Goal: Task Accomplishment & Management: Manage account settings

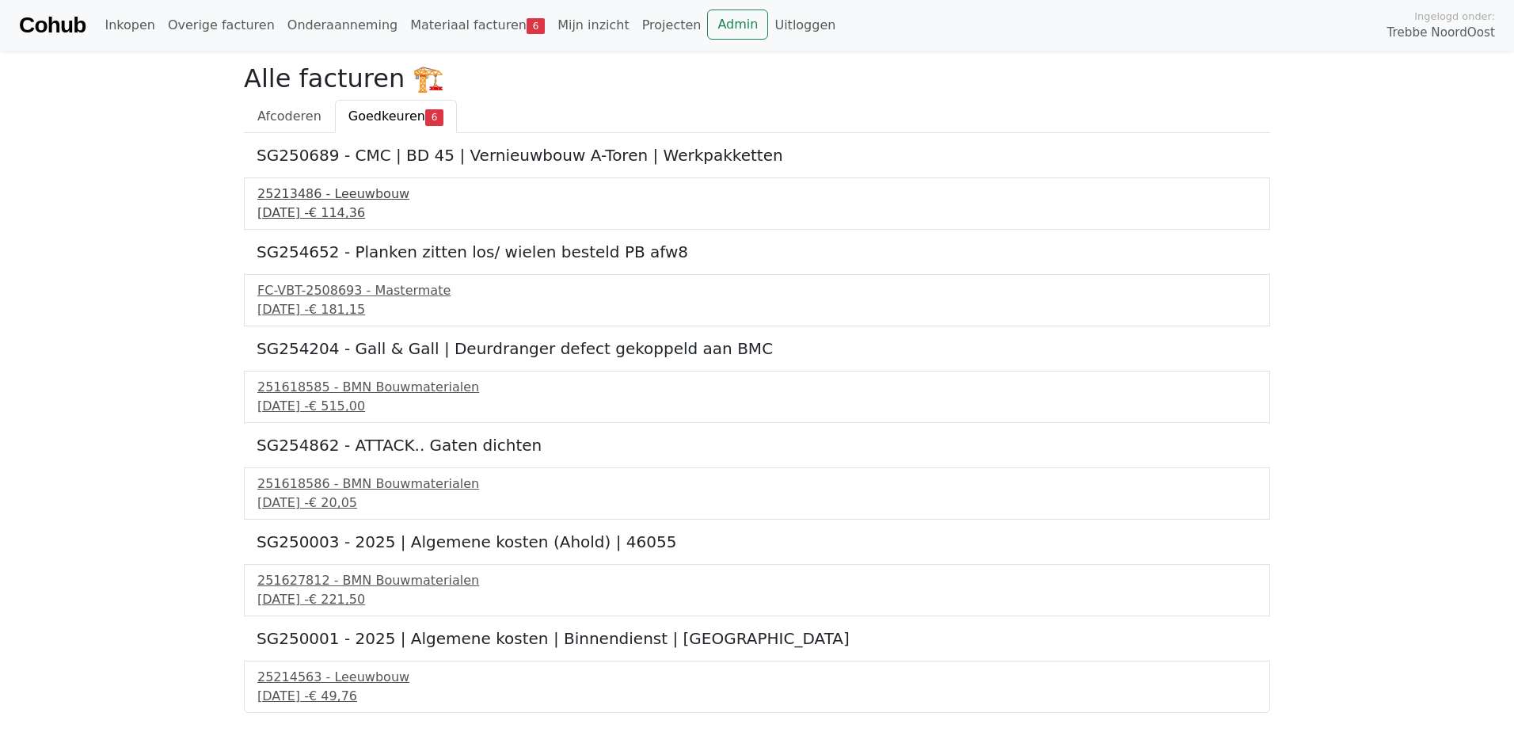
drag, startPoint x: 126, startPoint y: 249, endPoint x: 448, endPoint y: 207, distance: 325.0
click at [124, 251] on body "Cohub Inkopen Overige facturen Onderaanneming Materiaal facturen 6 Mijn inzicht…" at bounding box center [757, 356] width 1514 height 713
click at [357, 688] on span "€ 49,76" at bounding box center [333, 695] width 48 height 15
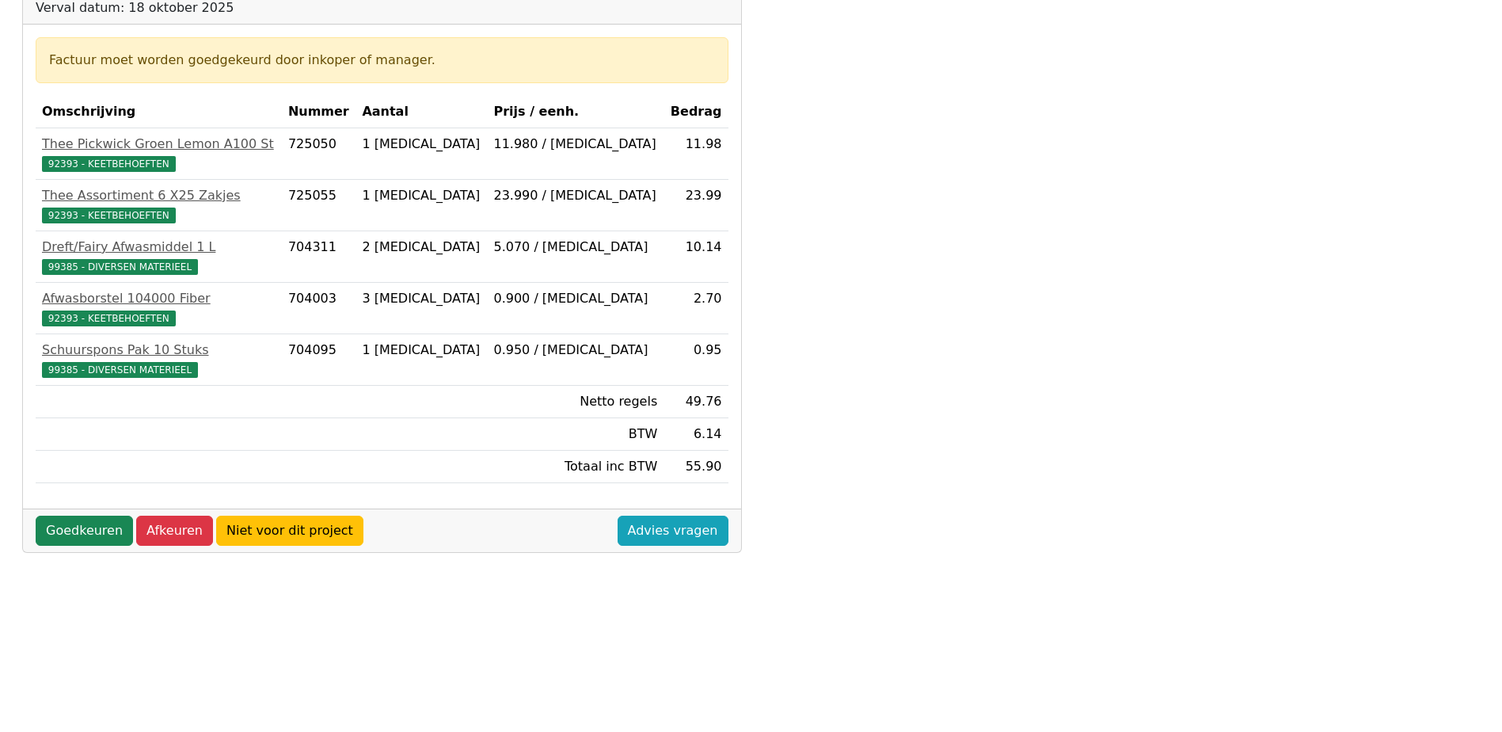
scroll to position [264, 0]
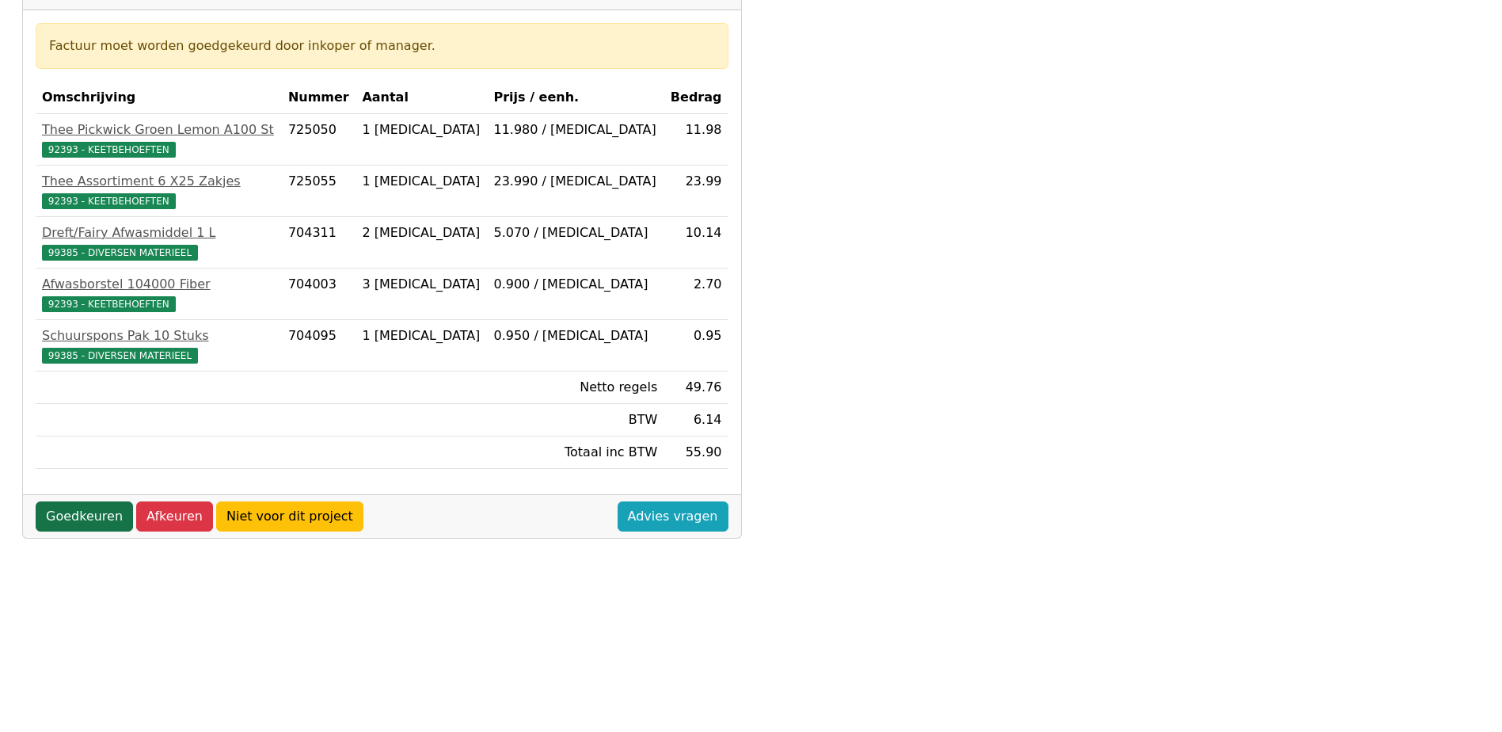
click at [67, 507] on link "Goedkeuren" at bounding box center [84, 516] width 97 height 30
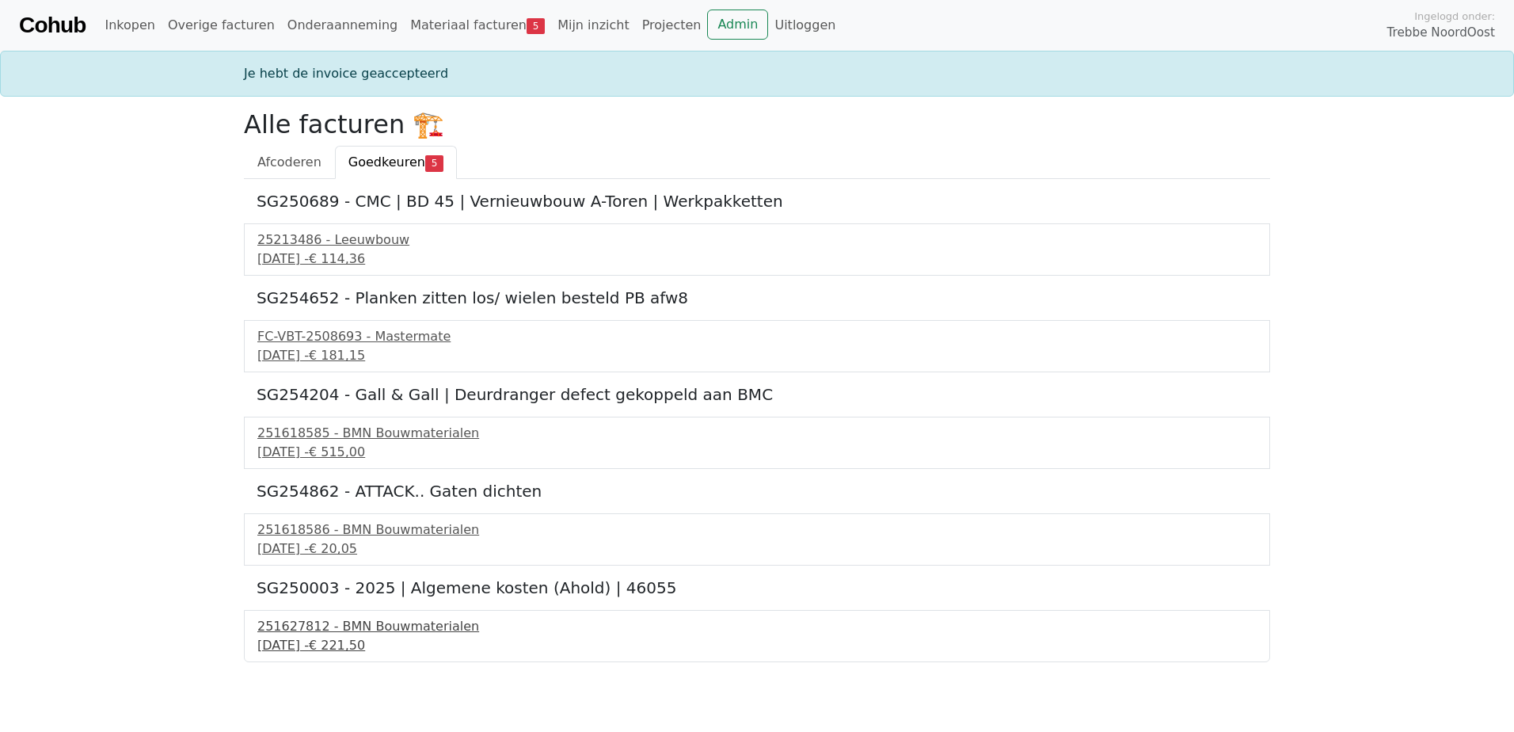
click at [348, 630] on div "251627812 - BMN Bouwmaterialen" at bounding box center [756, 626] width 999 height 19
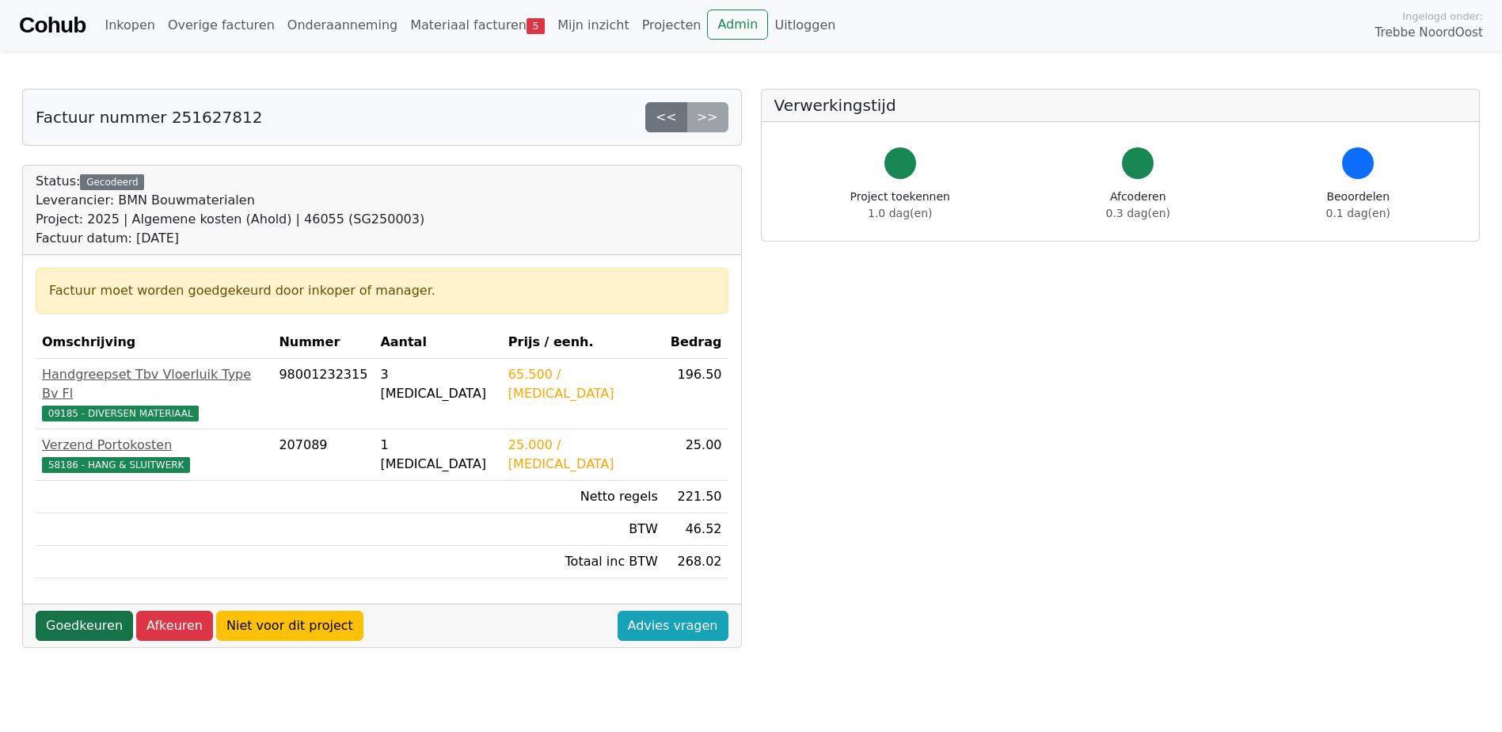
click at [102, 611] on link "Goedkeuren" at bounding box center [84, 626] width 97 height 30
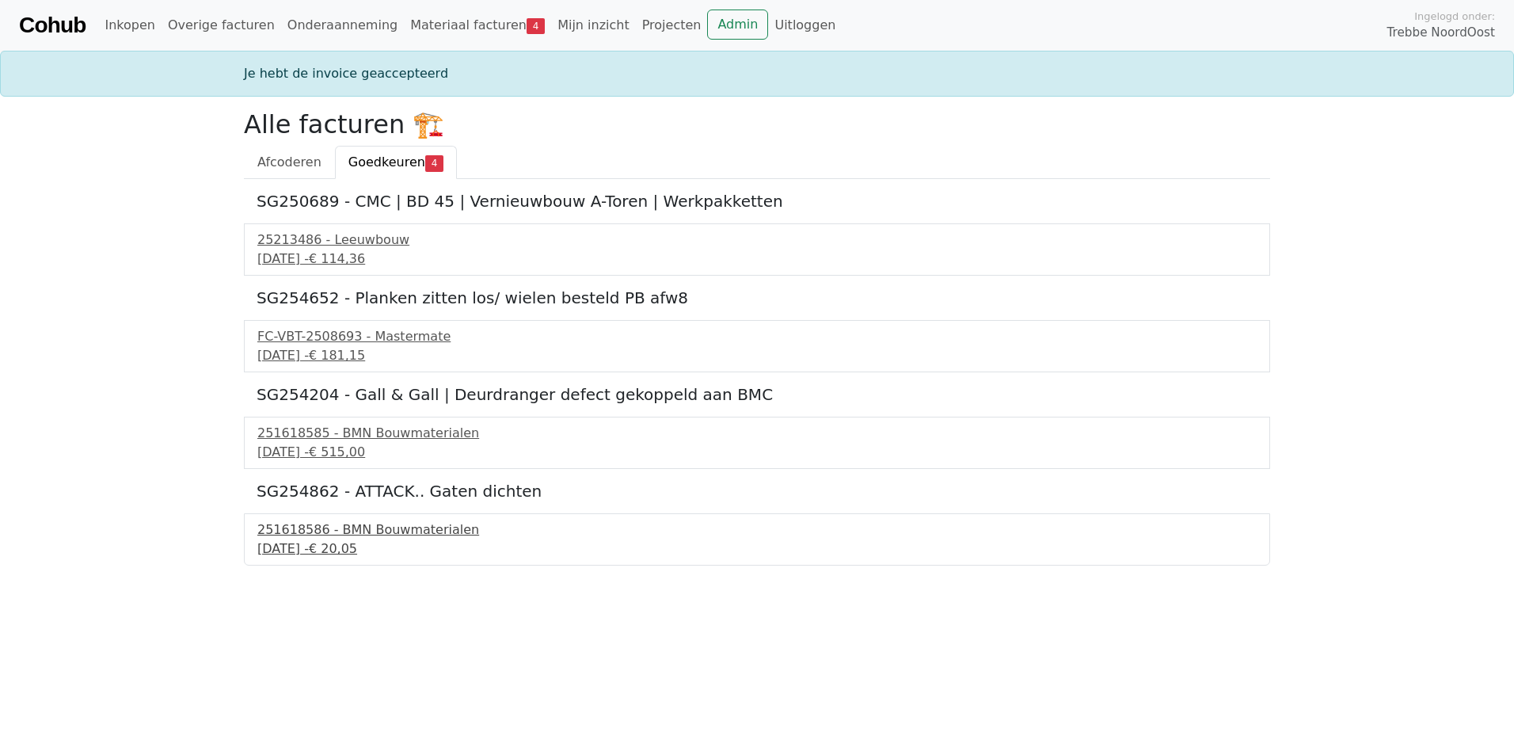
click at [335, 549] on div "17 september 2025 - € 20,05" at bounding box center [756, 548] width 999 height 19
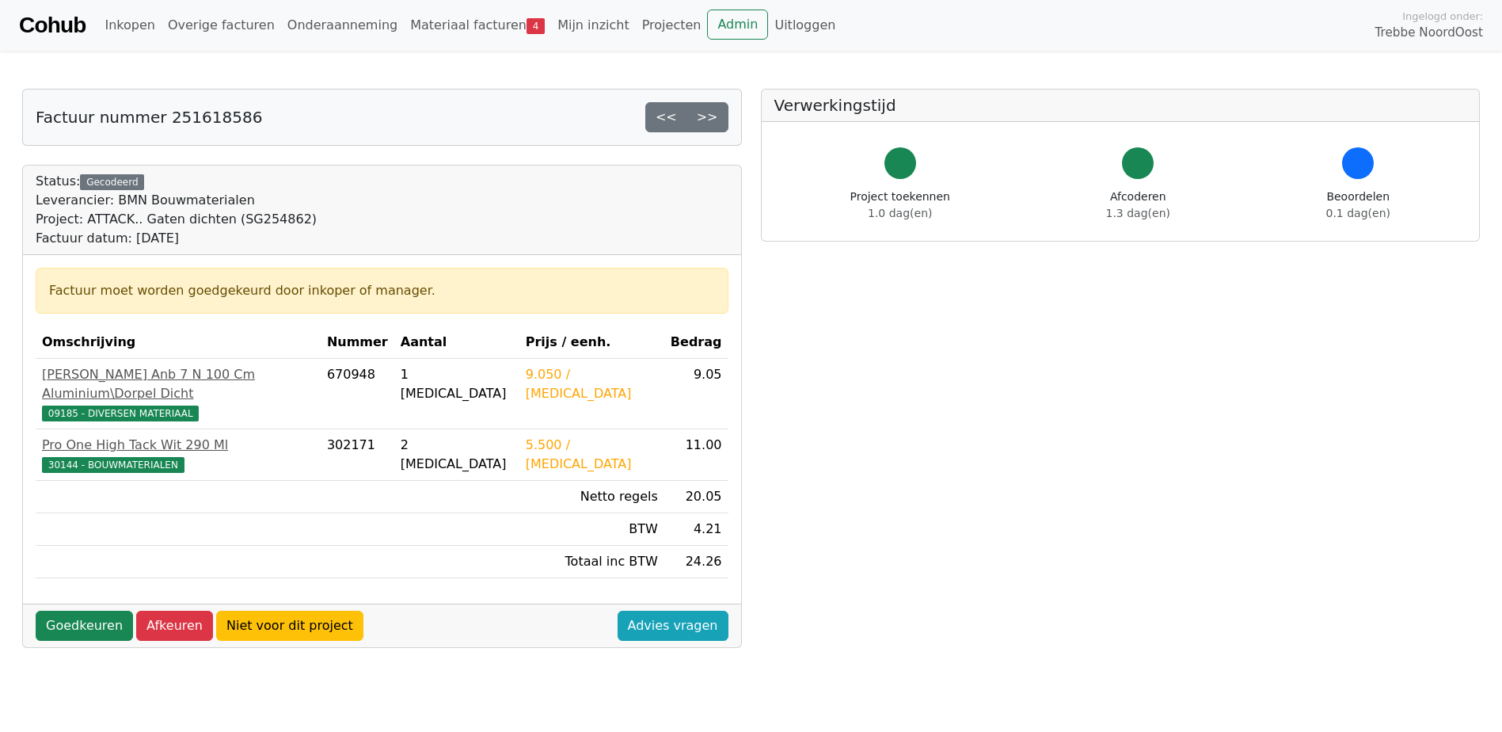
click at [755, 62] on body "Cohub Inkopen Overige facturen Onderaanneming Materiaal facturen 4 Mijn inzicht…" at bounding box center [751, 568] width 1502 height 1137
click at [759, 307] on div "Verwerkingstijd Project toekennen 1.0 dag(en) Afcoderen 1.3 dag(en) Beoordelen …" at bounding box center [1120, 613] width 739 height 1048
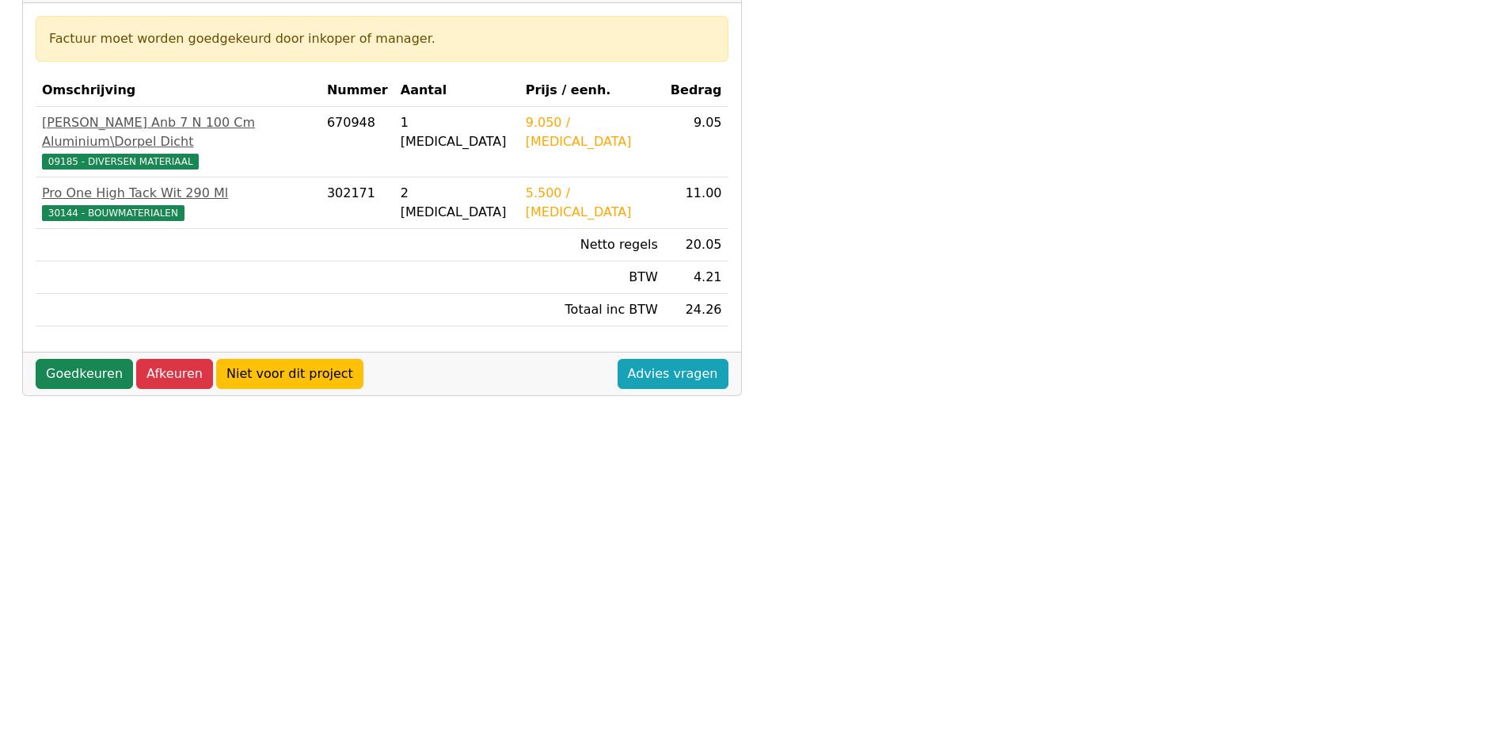
scroll to position [264, 0]
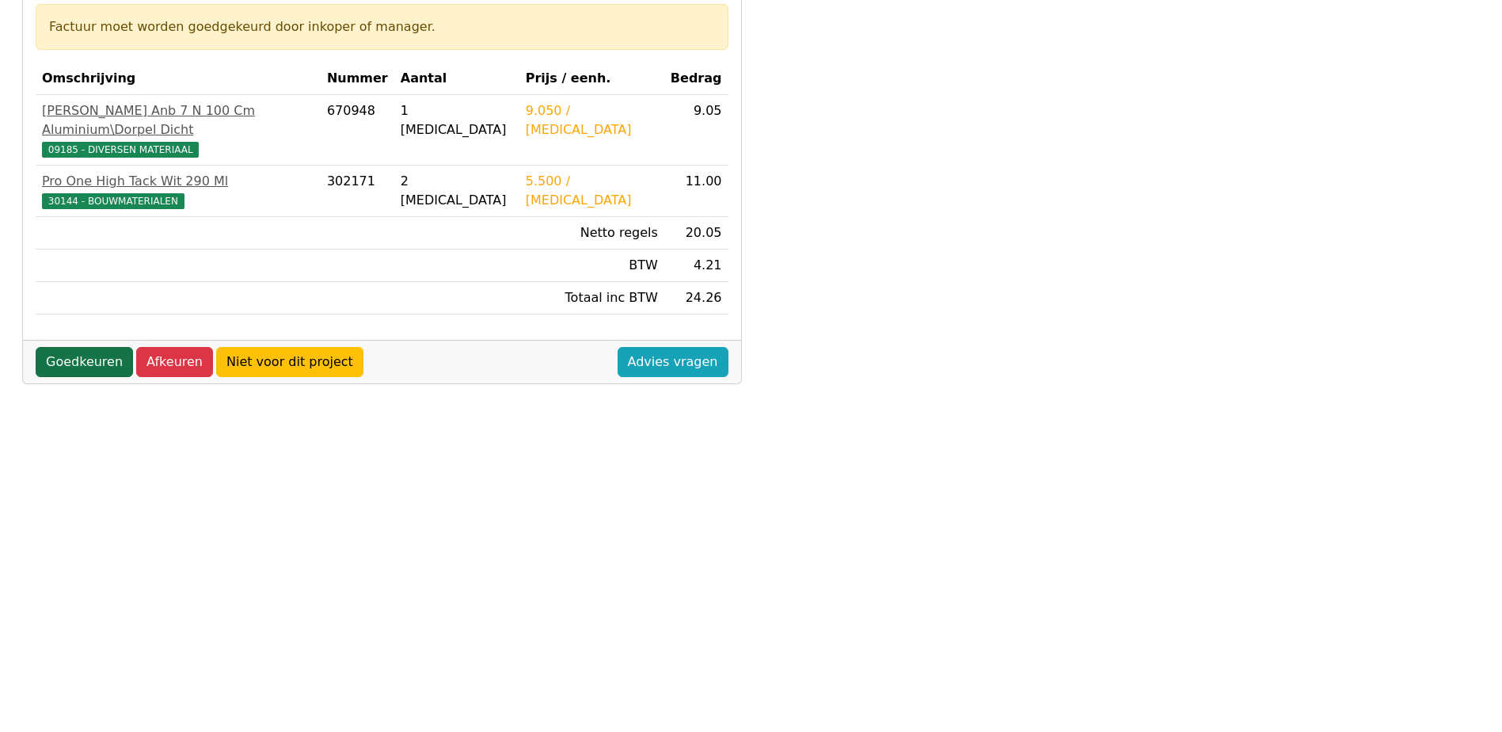
click at [50, 355] on link "Goedkeuren" at bounding box center [84, 362] width 97 height 30
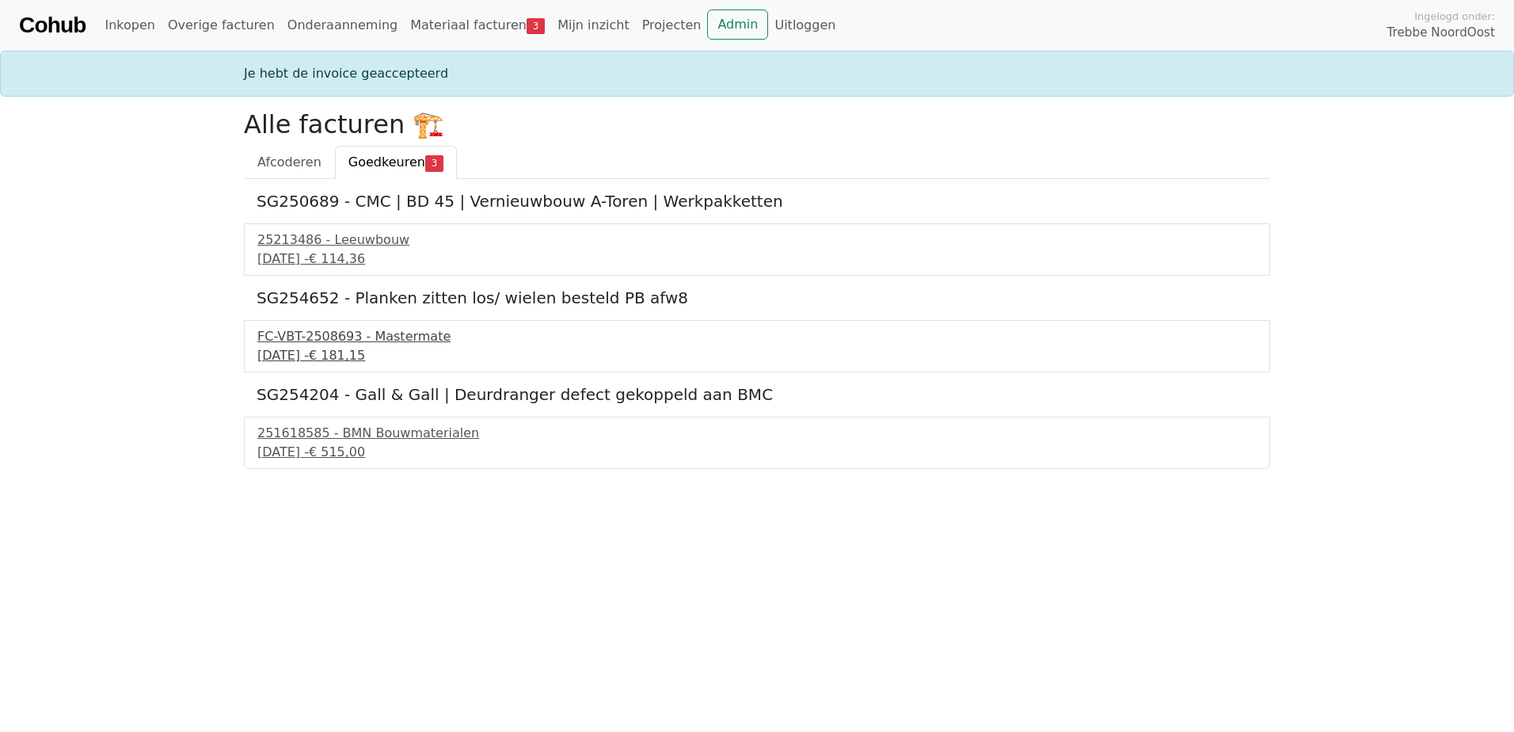
click at [331, 344] on div "FC-VBT-2508693 - Mastermate" at bounding box center [756, 336] width 999 height 19
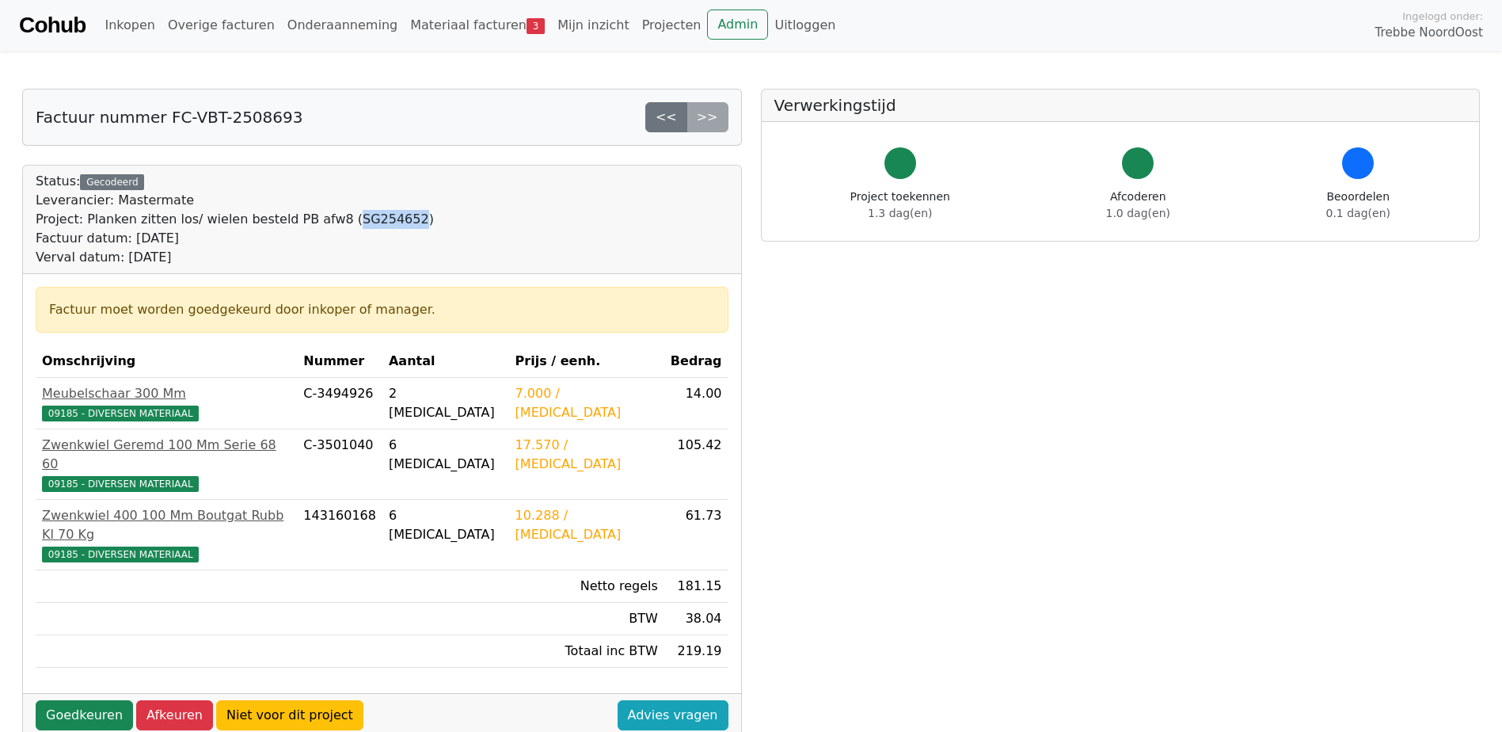
drag, startPoint x: 377, startPoint y: 219, endPoint x: 321, endPoint y: 217, distance: 55.5
click at [321, 217] on div "Project: Planken zitten los/ wielen besteld PB afw8 (SG254652)" at bounding box center [235, 219] width 398 height 19
copy div "SG254652"
click at [106, 700] on link "Goedkeuren" at bounding box center [84, 715] width 97 height 30
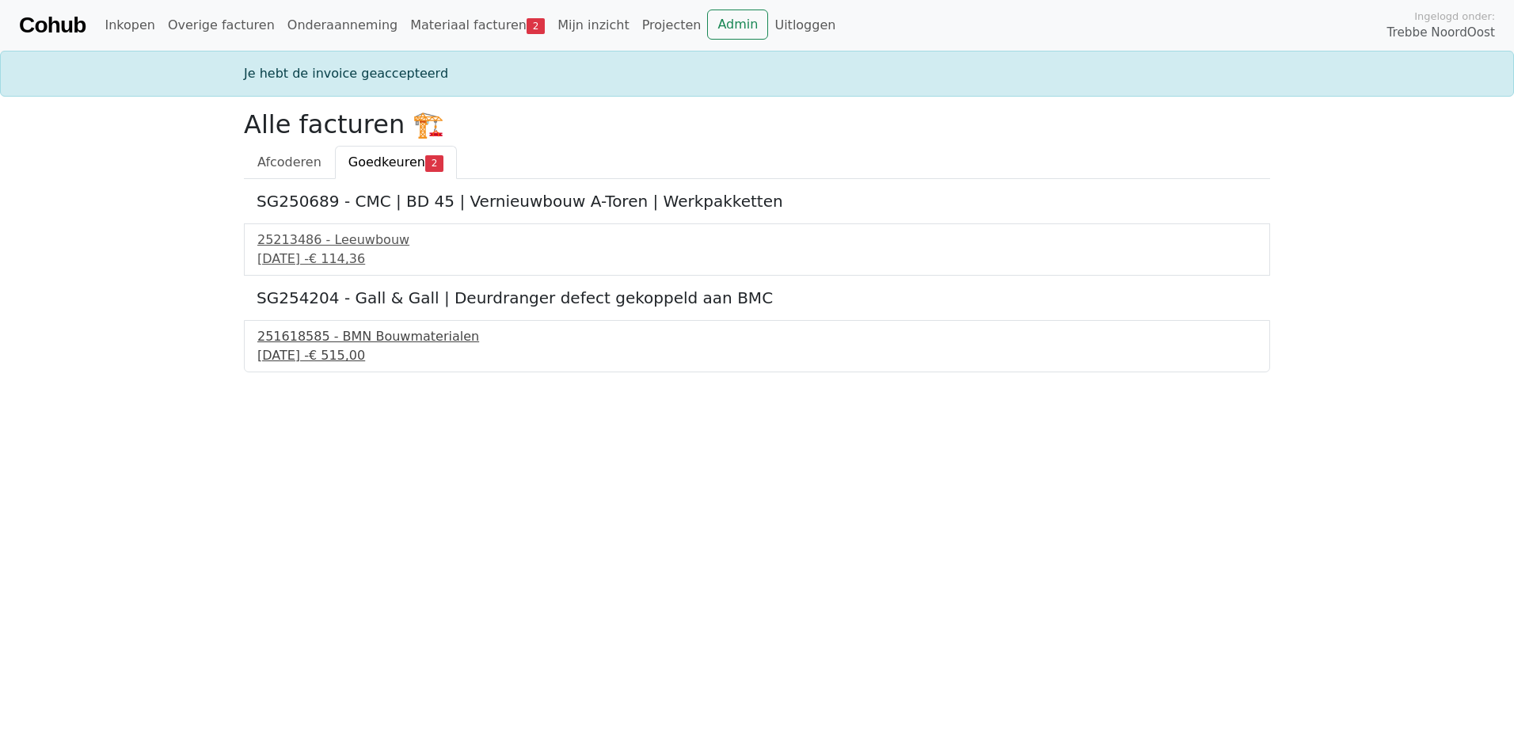
click at [371, 352] on div "[DATE] - € 515,00" at bounding box center [756, 355] width 999 height 19
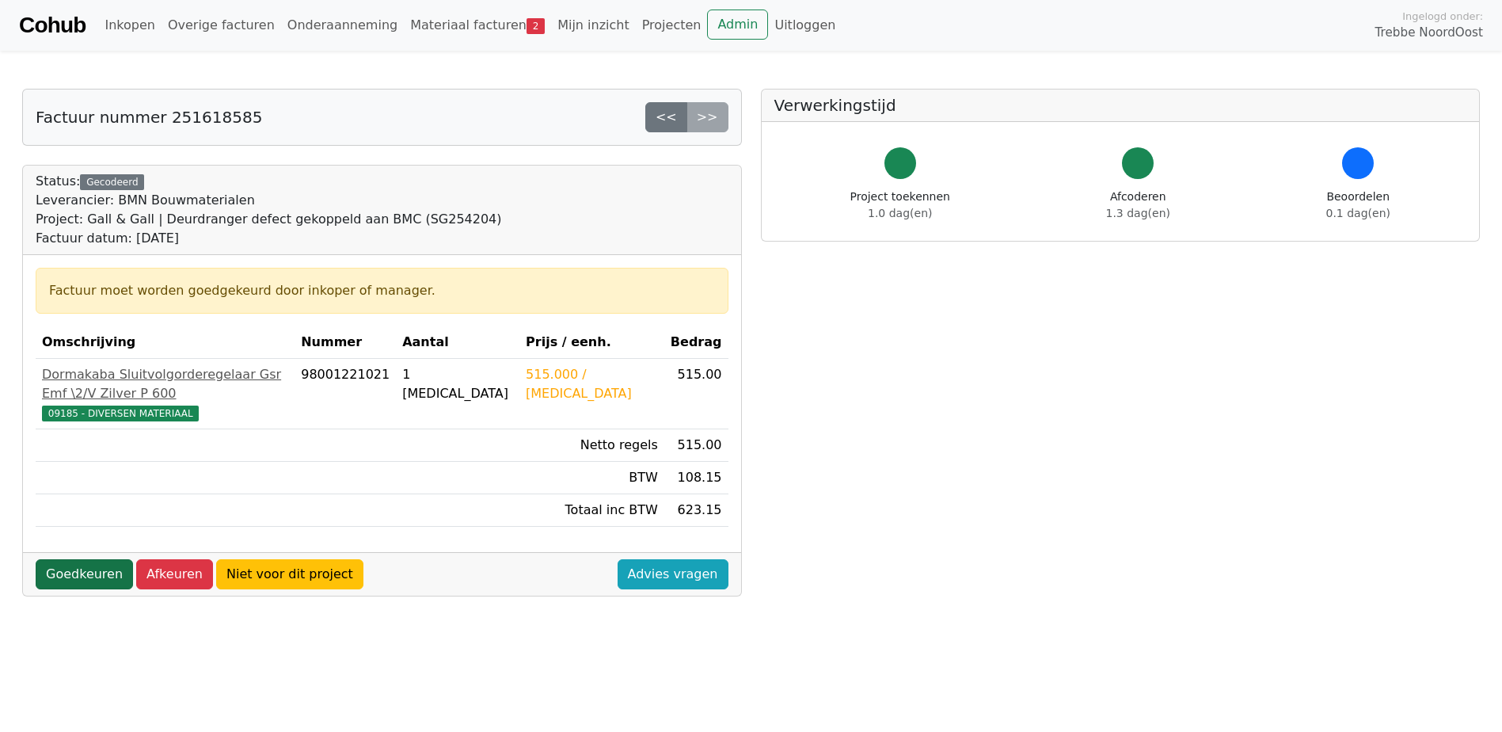
click at [78, 559] on link "Goedkeuren" at bounding box center [84, 574] width 97 height 30
